Goal: Transaction & Acquisition: Book appointment/travel/reservation

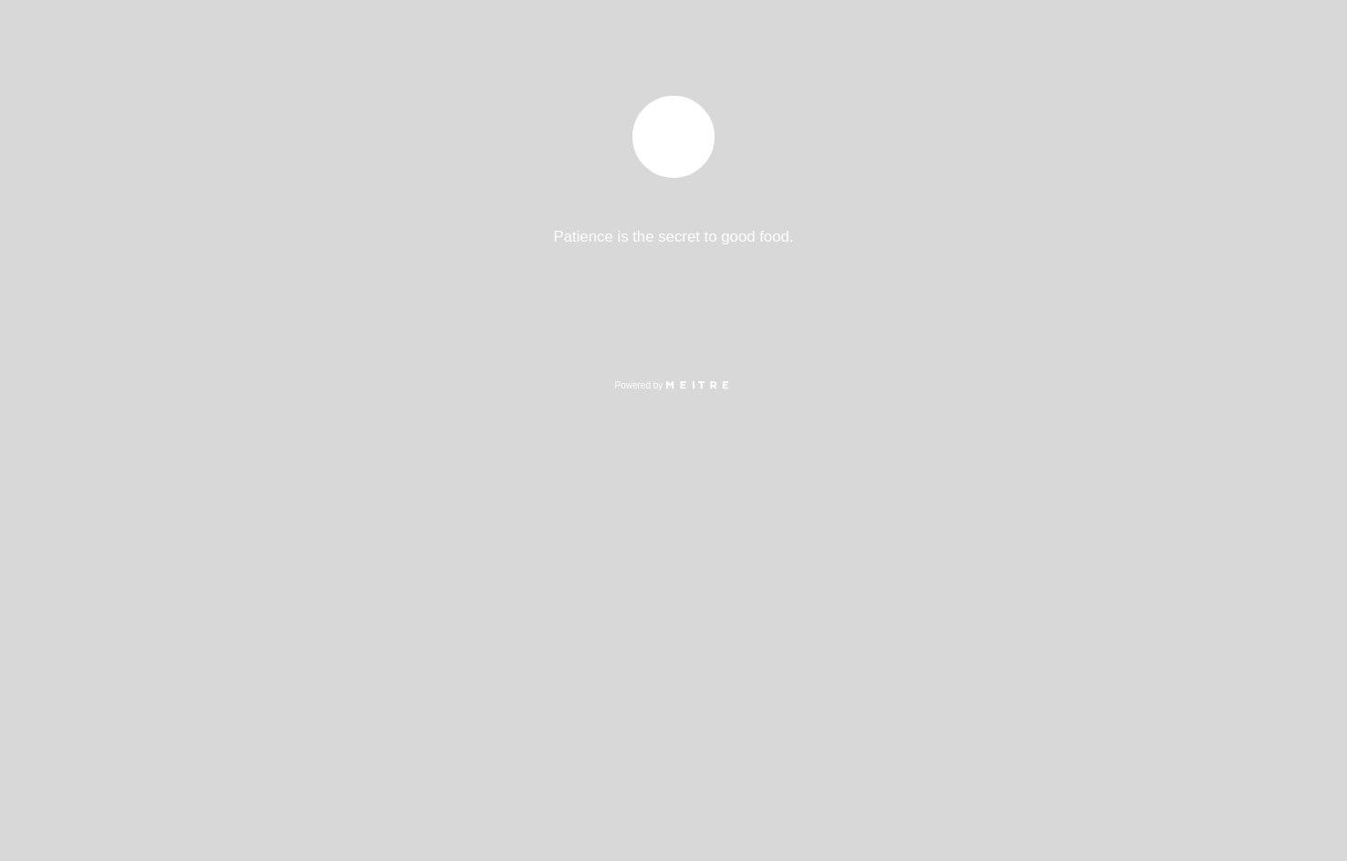
select select "es"
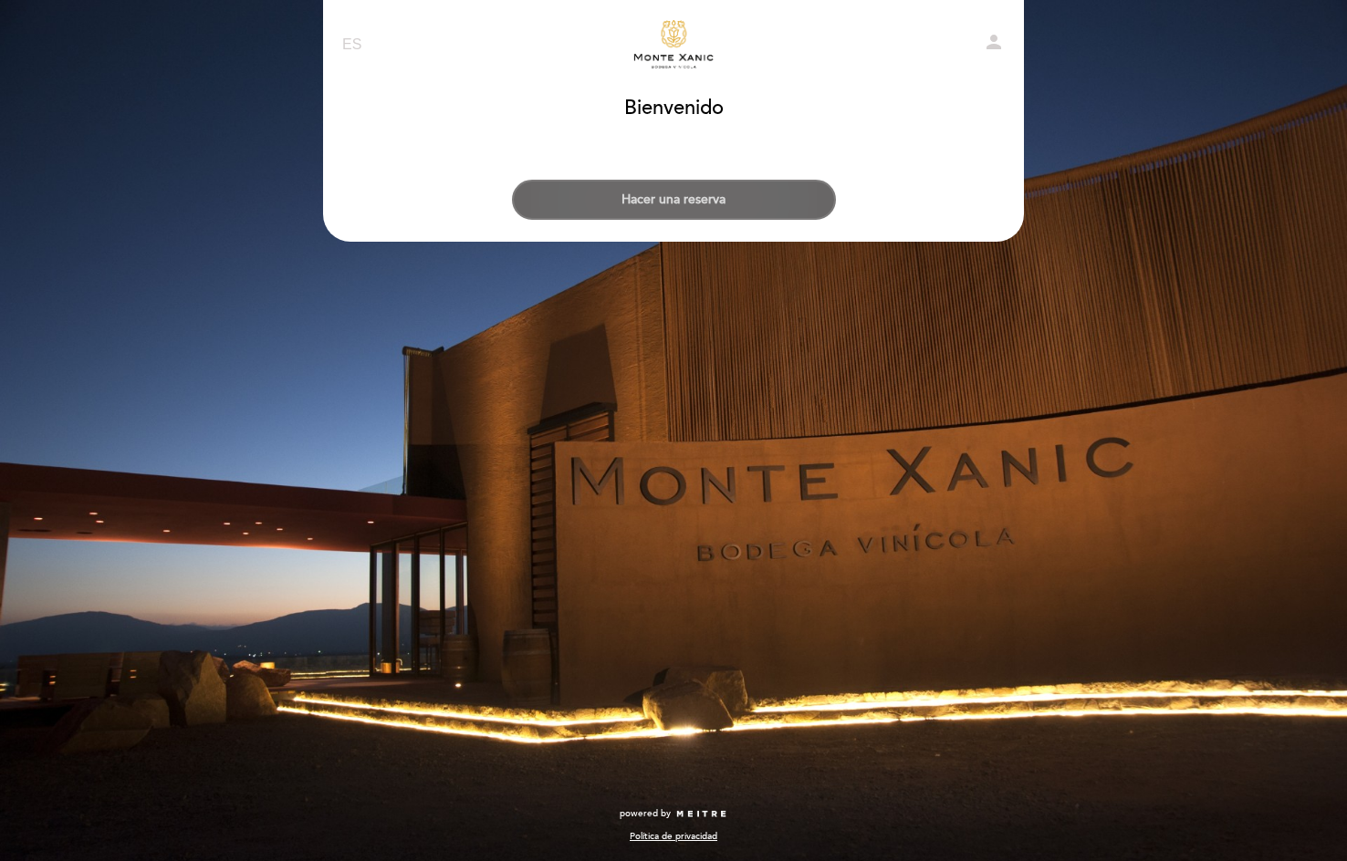
click at [706, 192] on button "Hacer una reserva" at bounding box center [674, 200] width 324 height 40
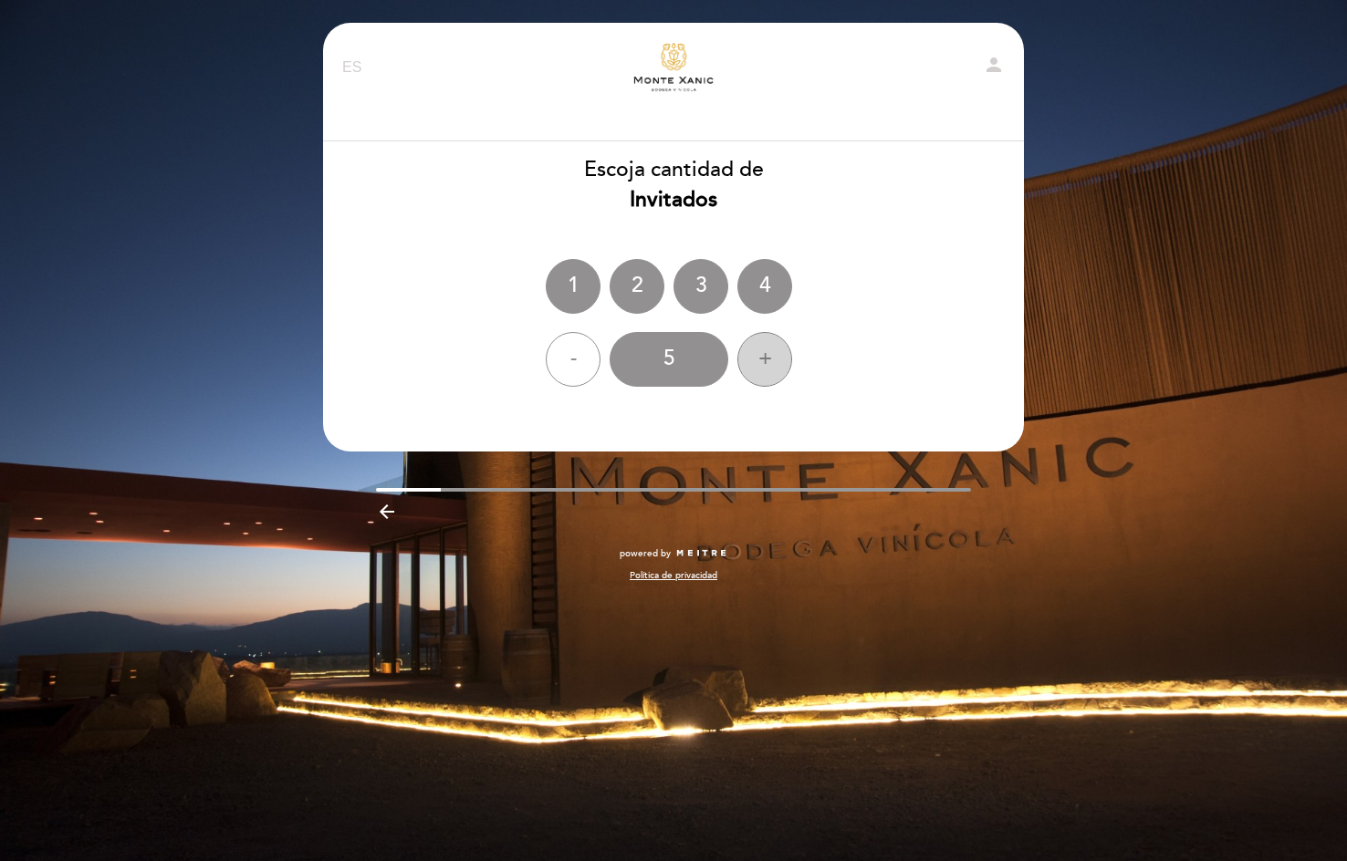
click at [756, 352] on div "+" at bounding box center [764, 359] width 55 height 55
click at [756, 354] on div "+" at bounding box center [764, 359] width 55 height 55
click at [691, 359] on div "8" at bounding box center [669, 359] width 119 height 55
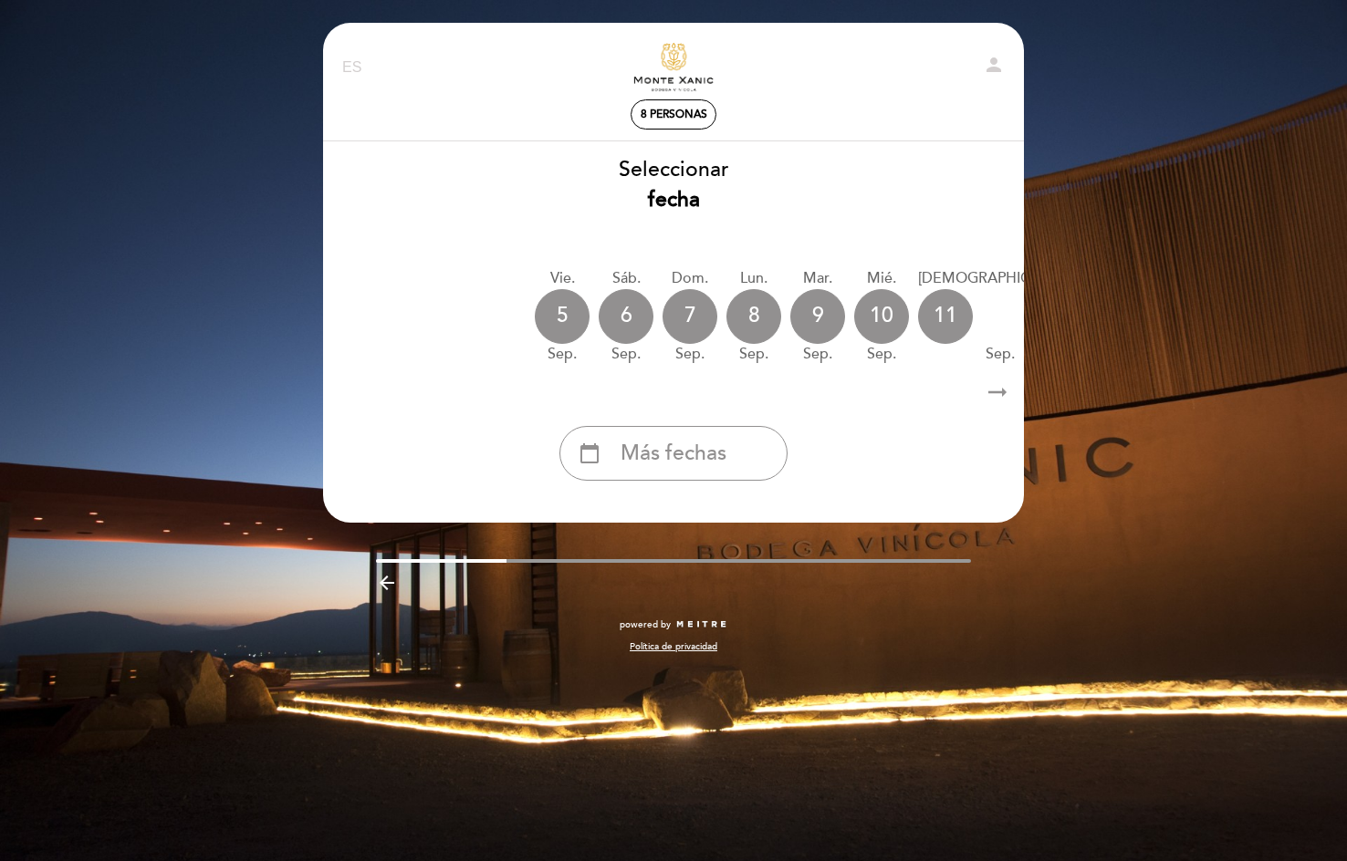
click at [691, 476] on div "calendar_today Más fechas" at bounding box center [673, 453] width 228 height 55
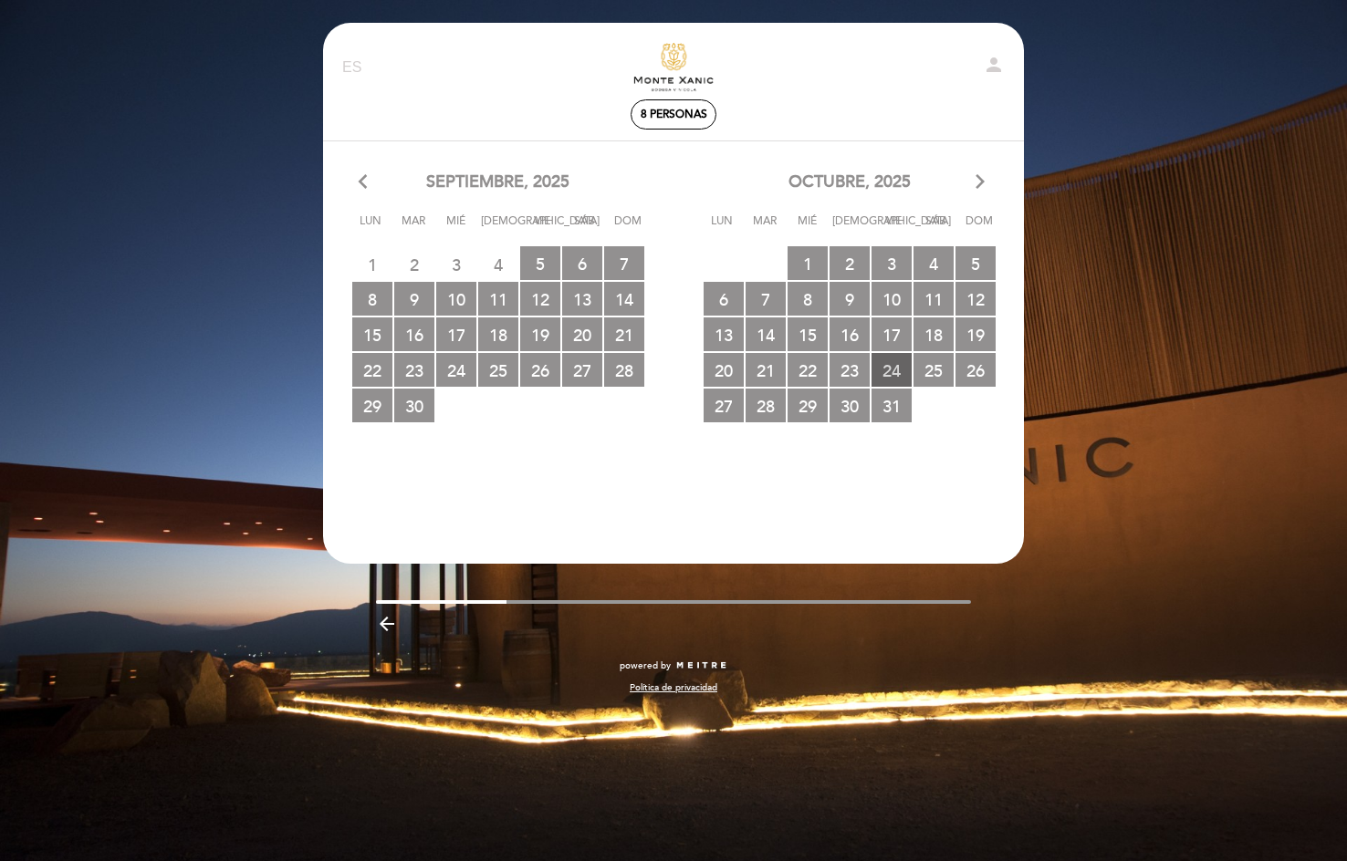
click at [902, 372] on span "24 RESERVAS DISPONIBLES" at bounding box center [891, 370] width 40 height 34
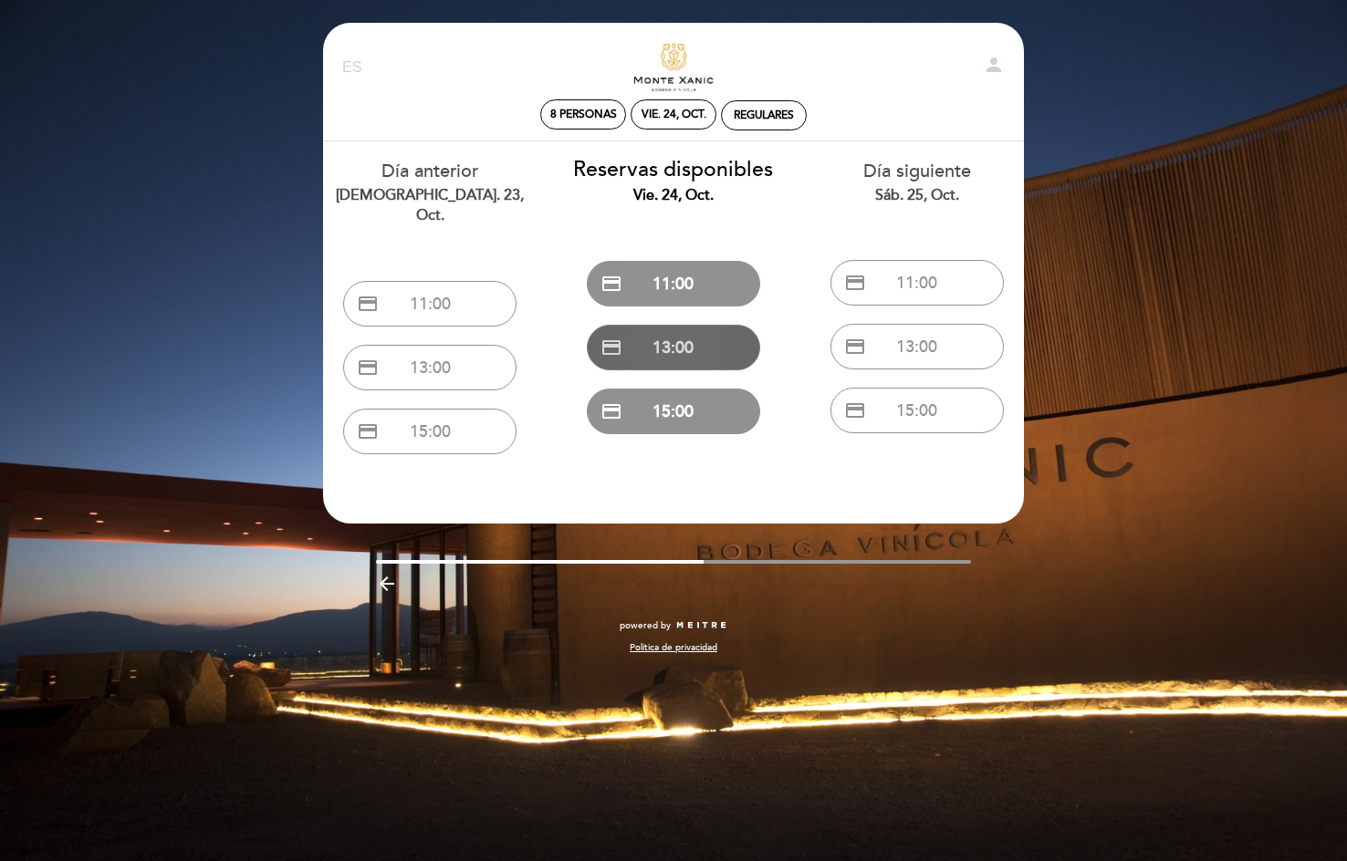
click at [713, 356] on button "credit_card 13:00" at bounding box center [673, 348] width 173 height 46
